Goal: Connect with others: Connect with others

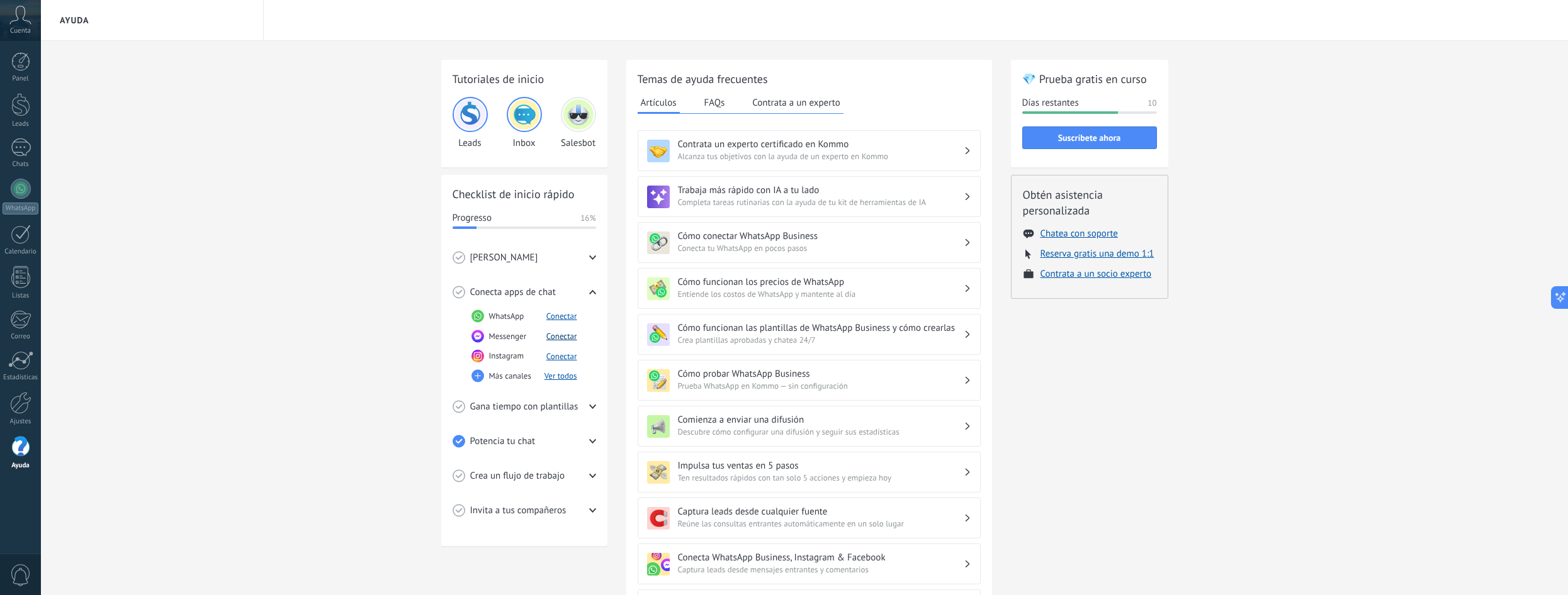
click at [566, 334] on button "Conectar" at bounding box center [561, 336] width 31 height 11
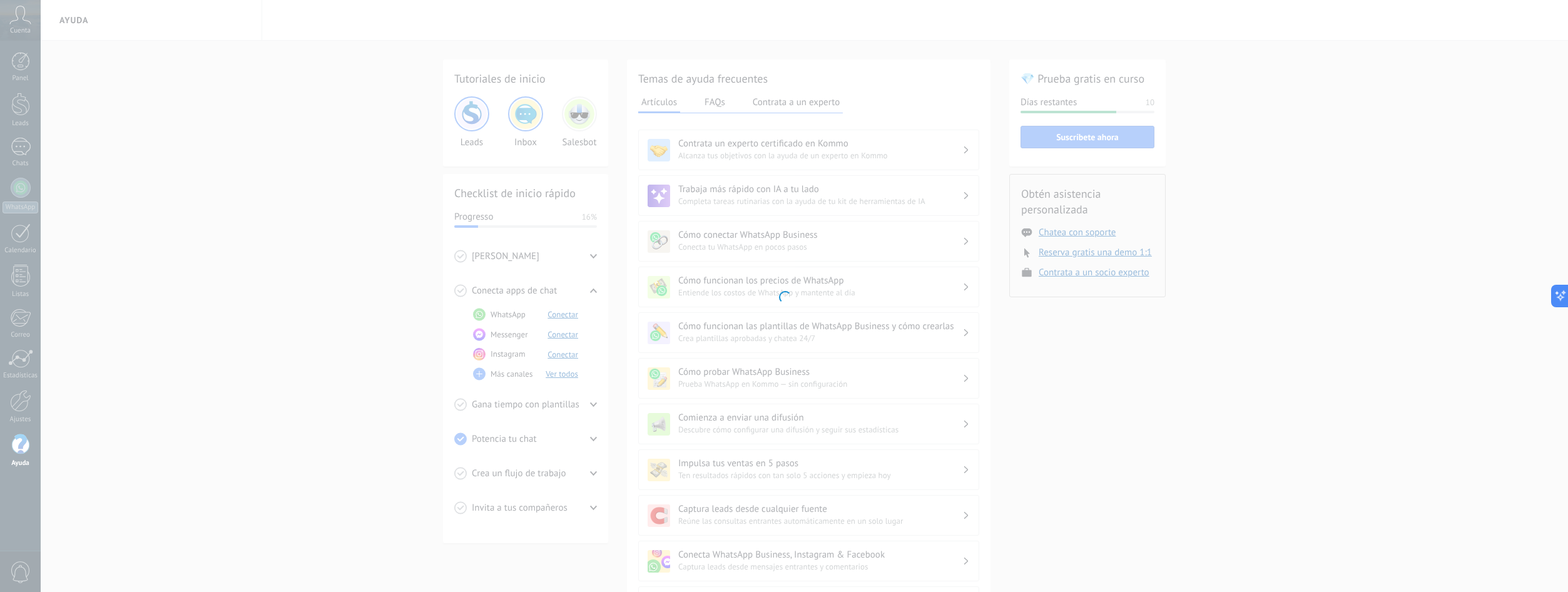
click at [563, 333] on div at bounding box center [784, 296] width 1568 height 592
click at [304, 268] on div at bounding box center [784, 296] width 1568 height 592
